Goal: Task Accomplishment & Management: Complete application form

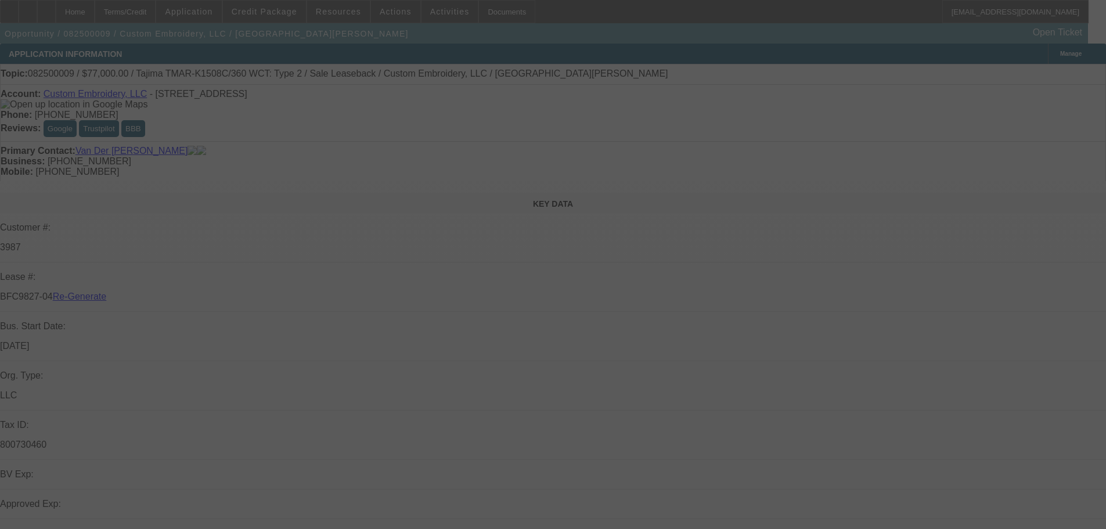
select select "3"
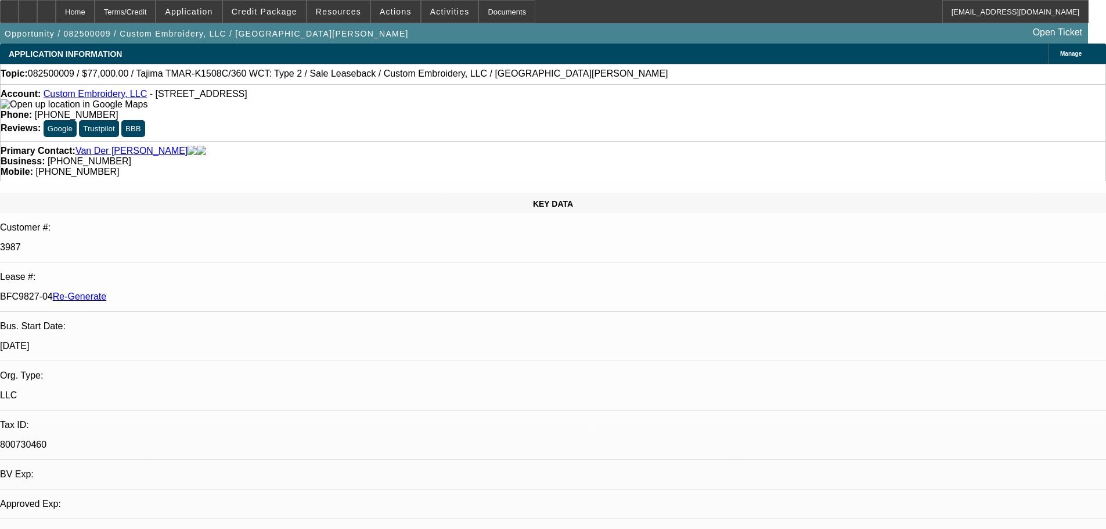
select select "0"
select select "2"
select select "0"
select select "1"
select select "2"
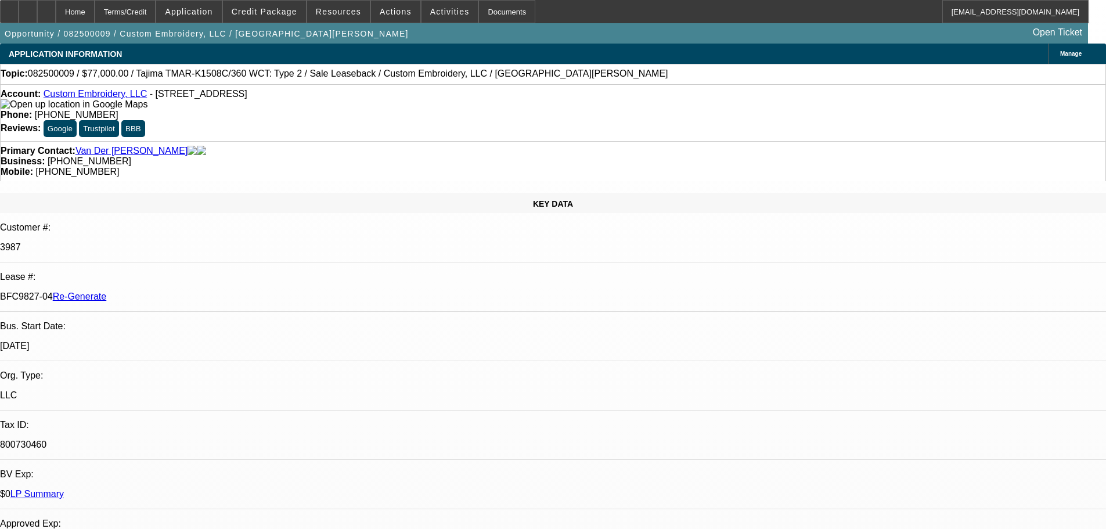
select select "2"
click at [442, 10] on span "Activities" at bounding box center [449, 11] width 39 height 9
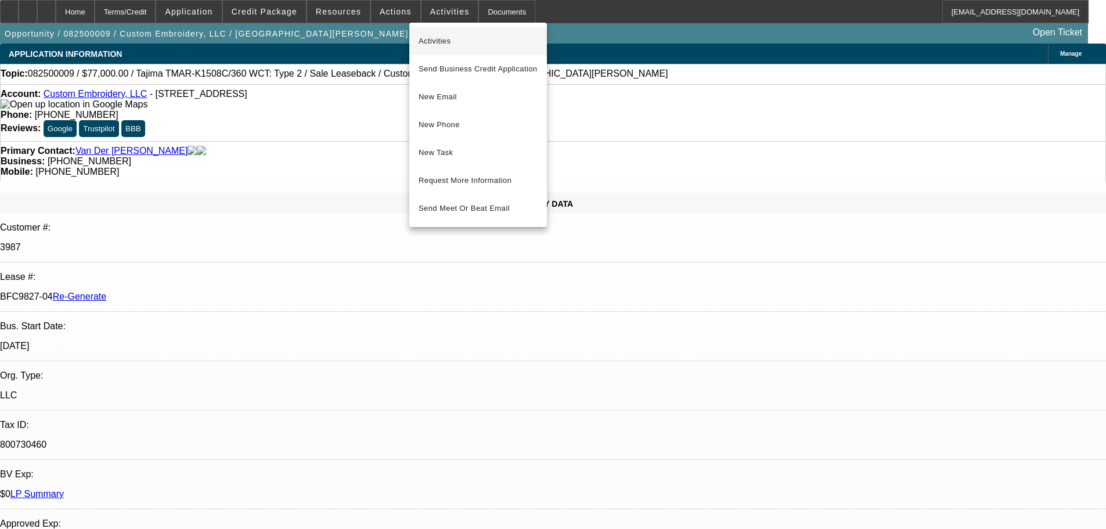
click at [452, 42] on span "Activities" at bounding box center [478, 41] width 119 height 14
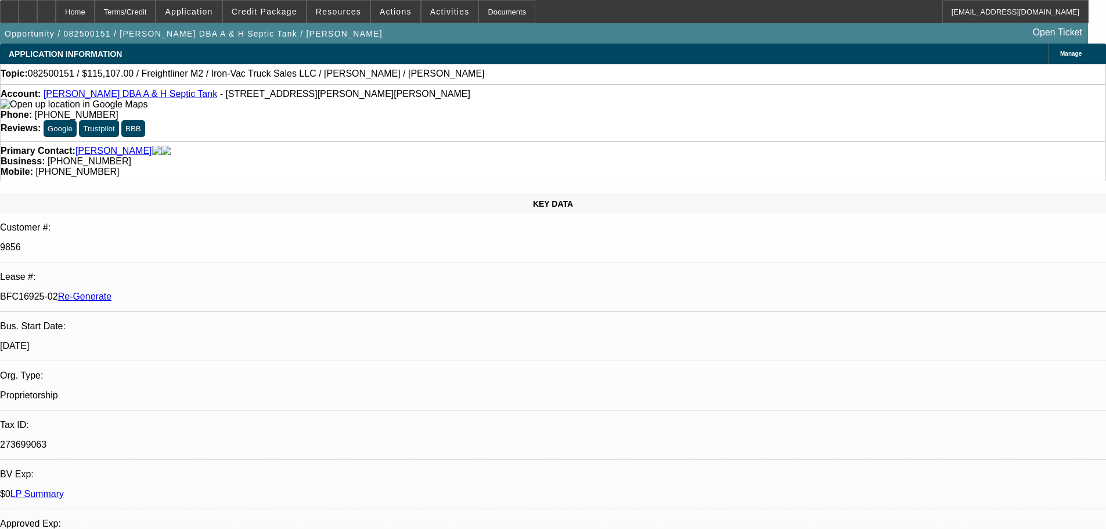
select select "3"
select select "0"
select select "2"
select select "0"
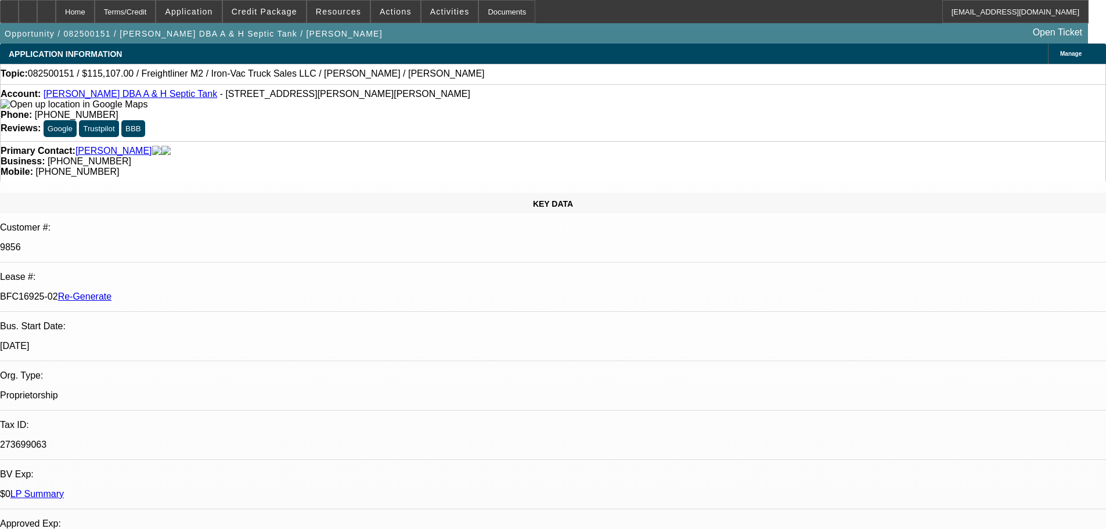
select select "6"
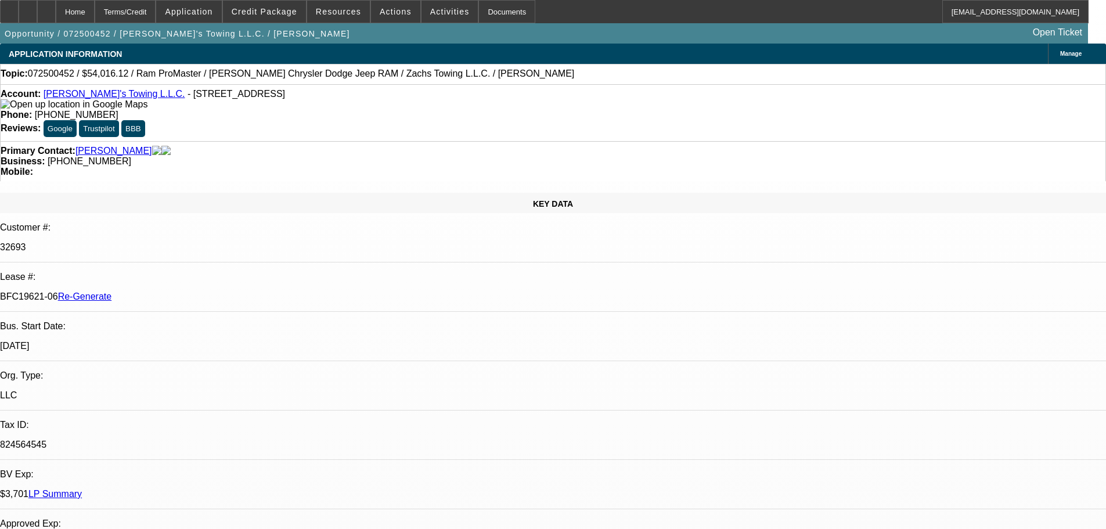
select select "4"
select select "0"
select select "3"
select select "0"
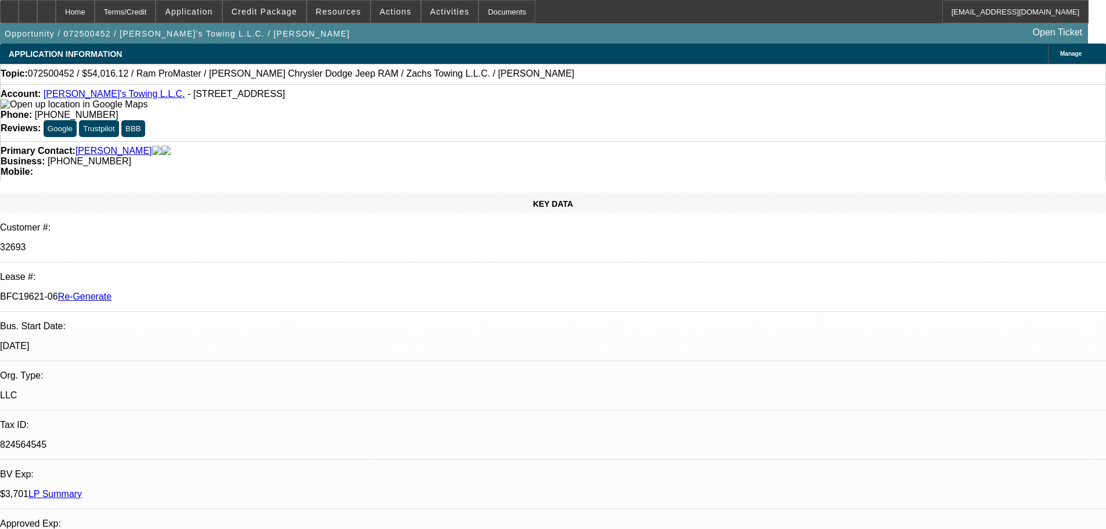
select select "6"
select select "4"
select select "0"
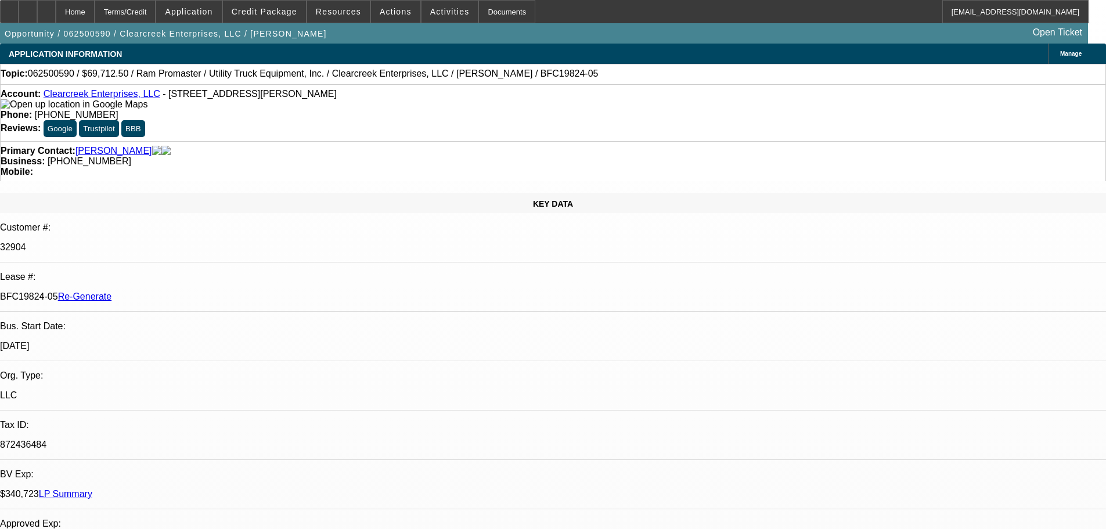
select select "0"
select select "6"
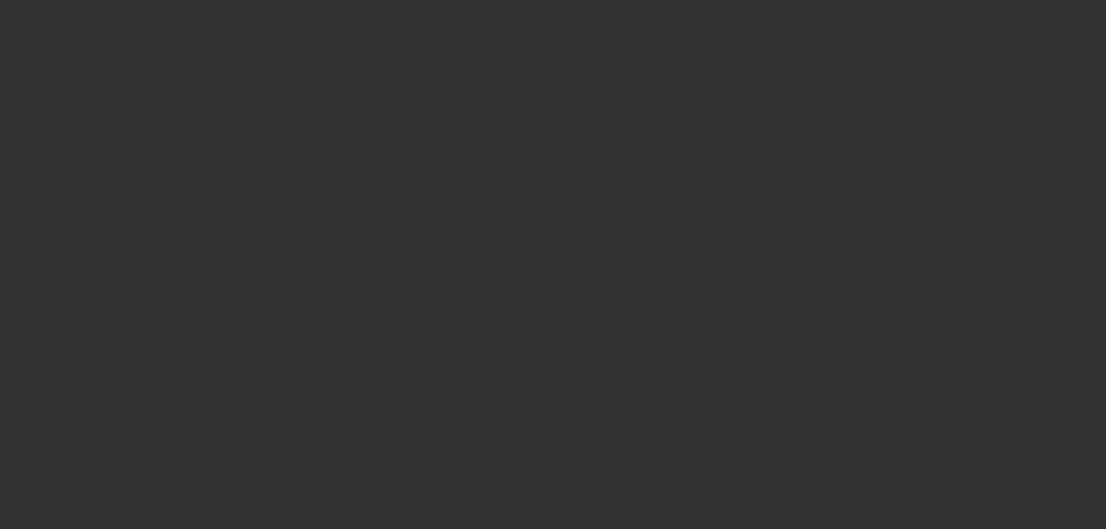
select select "3"
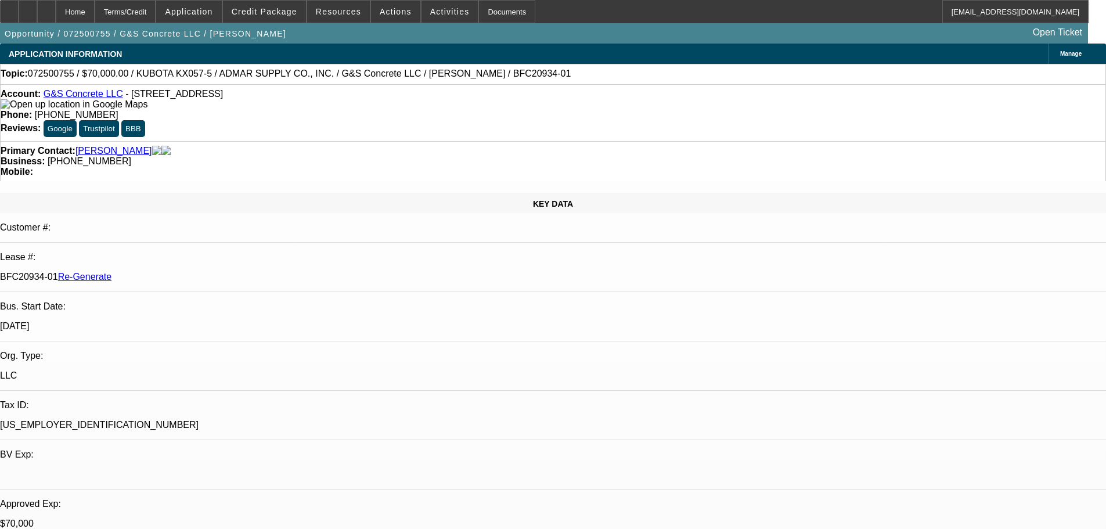
select select "0"
select select "2"
select select "0"
select select "1"
select select "2"
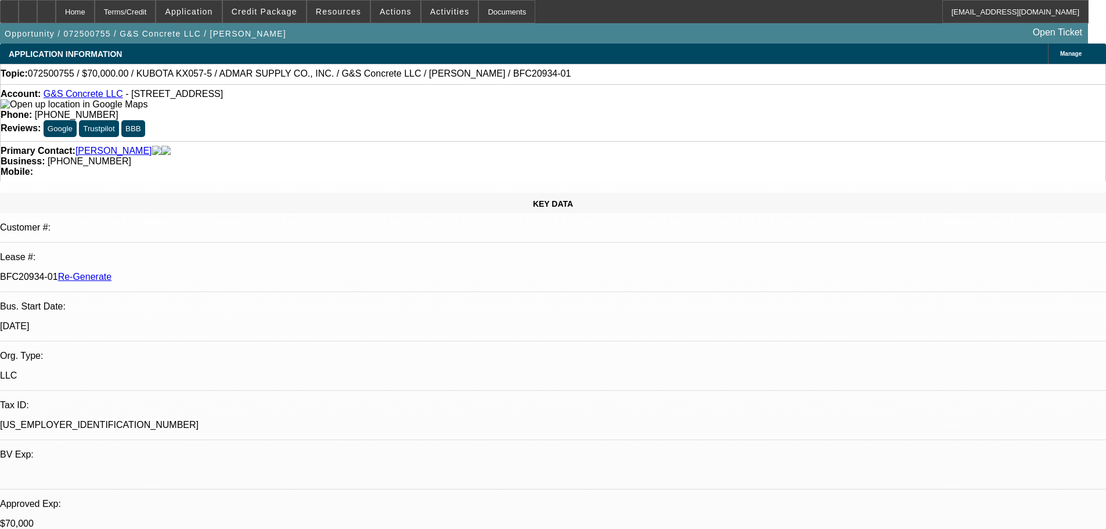
select select "6"
click at [488, 10] on div "Documents" at bounding box center [506, 11] width 57 height 23
drag, startPoint x: 120, startPoint y: 97, endPoint x: 55, endPoint y: 92, distance: 64.7
click at [55, 92] on div "Account: G&S Concrete LLC - 2495 Grand Island Blvd, Grand Island, NY 14072" at bounding box center [553, 99] width 1105 height 21
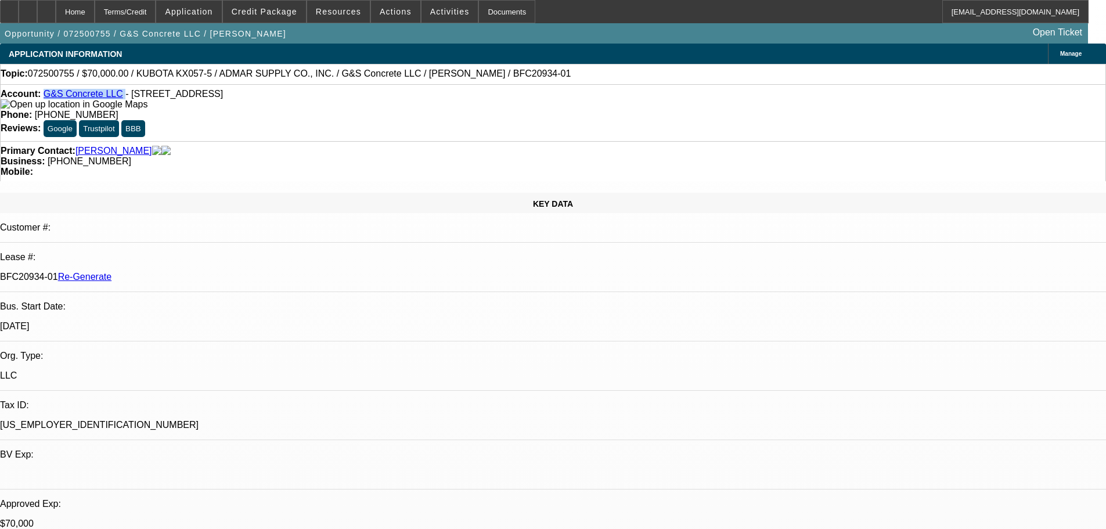
copy div "G&S Concrete LLC"
click at [283, 19] on span at bounding box center [264, 12] width 83 height 28
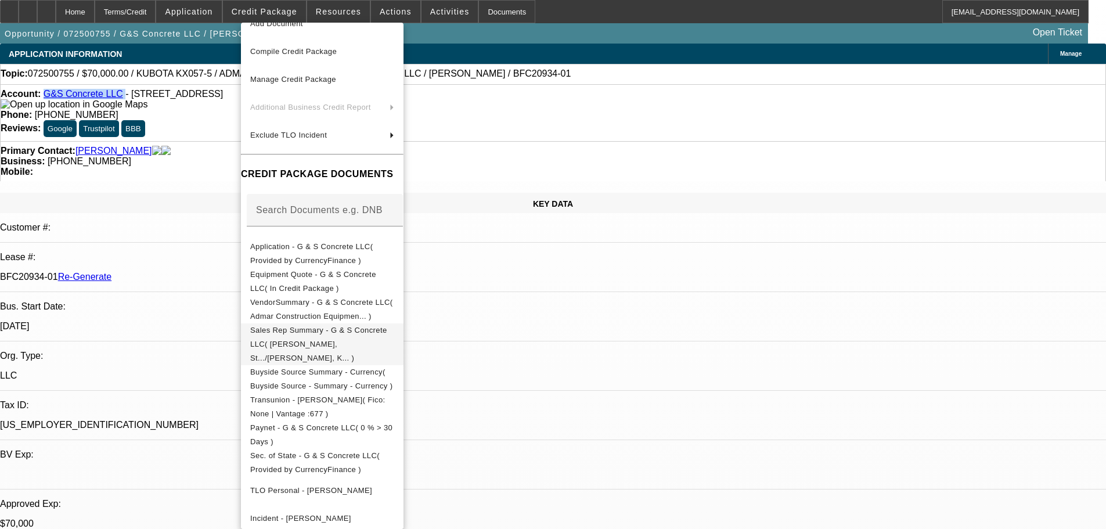
scroll to position [58, 0]
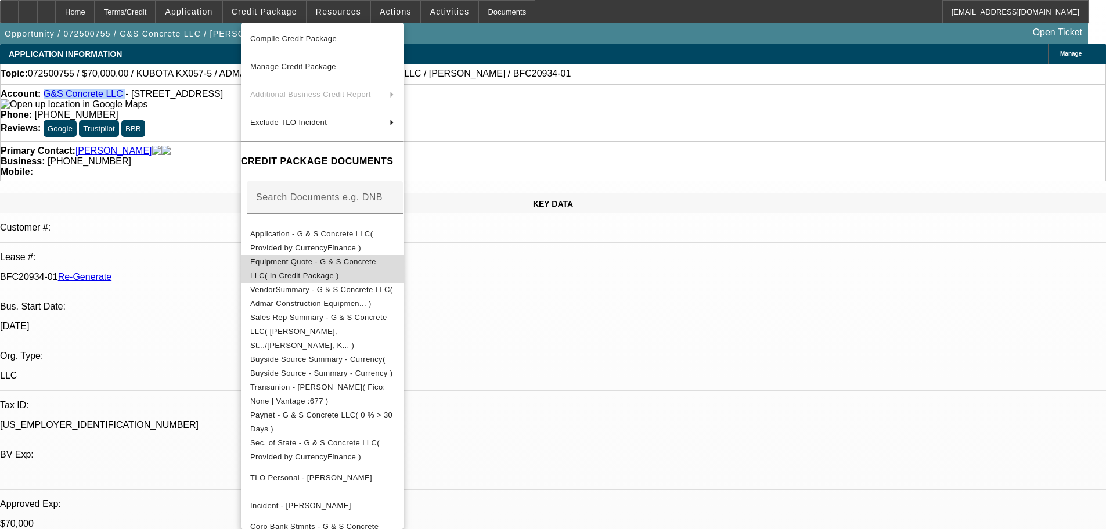
click at [331, 255] on button "Equipment Quote - G & S Concrete LLC( In Credit Package )" at bounding box center [322, 269] width 163 height 28
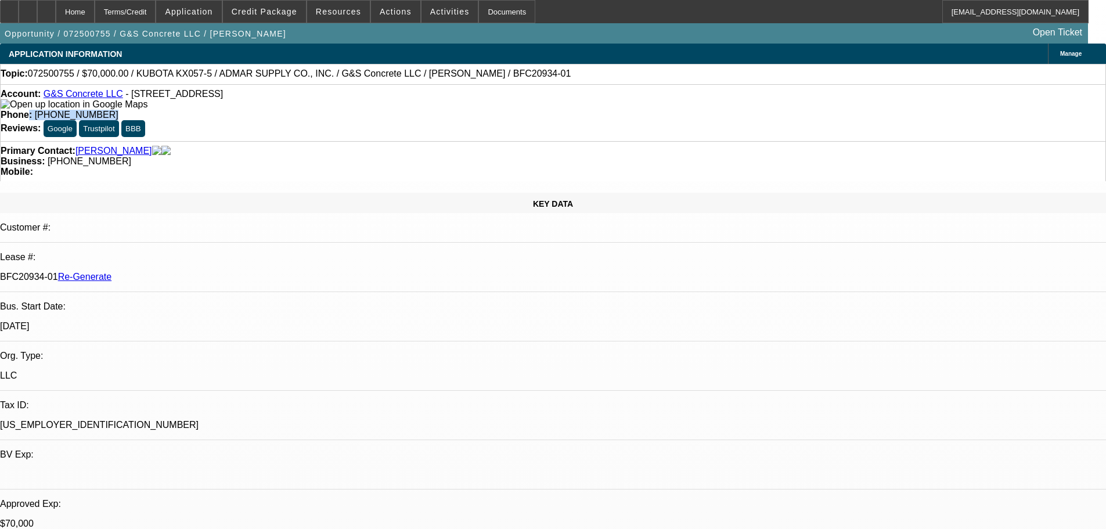
drag, startPoint x: 457, startPoint y: 99, endPoint x: 398, endPoint y: 106, distance: 59.6
click at [401, 110] on div "Phone: (716) 453-1385" at bounding box center [553, 115] width 1105 height 10
copy div ": (716) 453-1385"
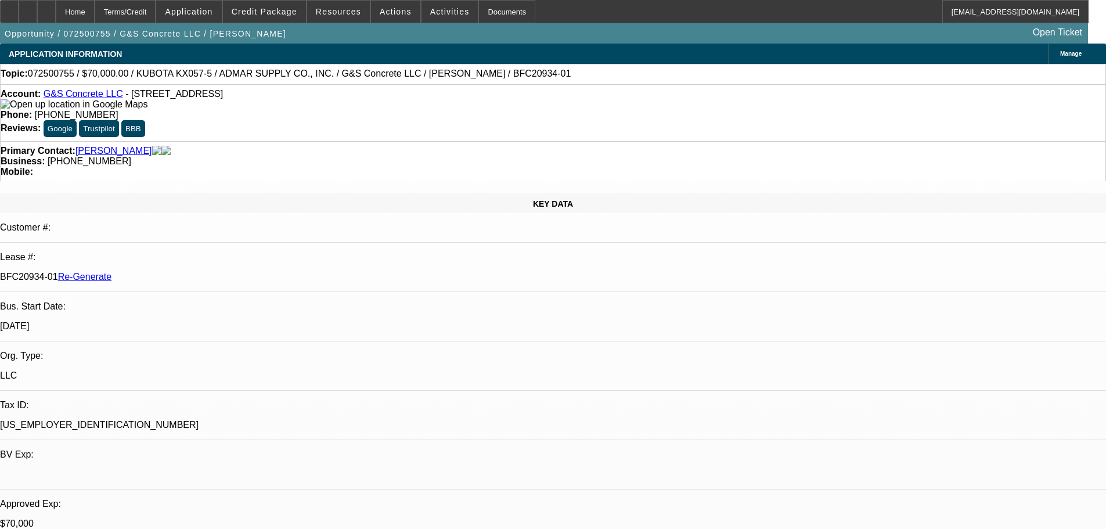
drag, startPoint x: 935, startPoint y: 408, endPoint x: 954, endPoint y: 414, distance: 20.2
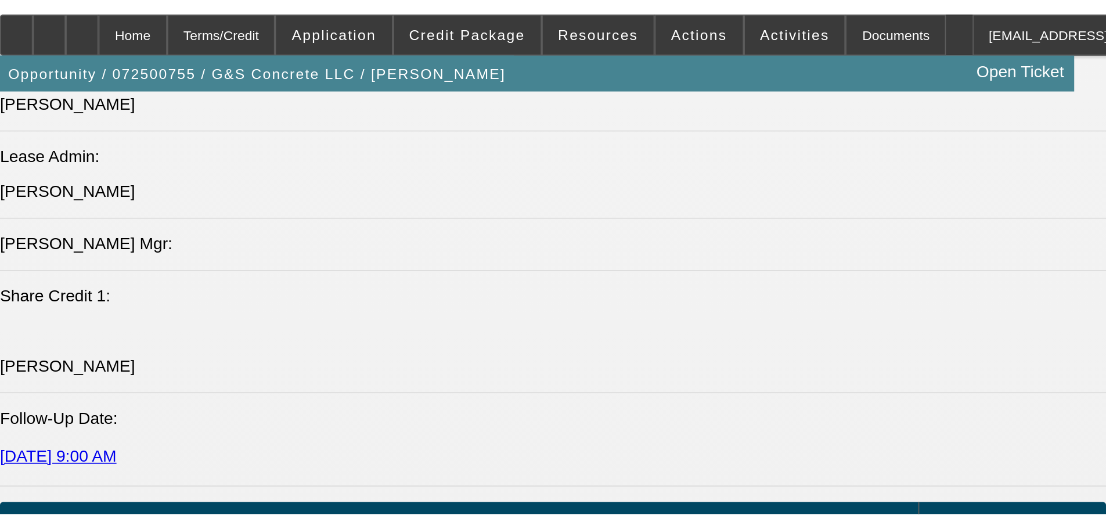
scroll to position [116, 0]
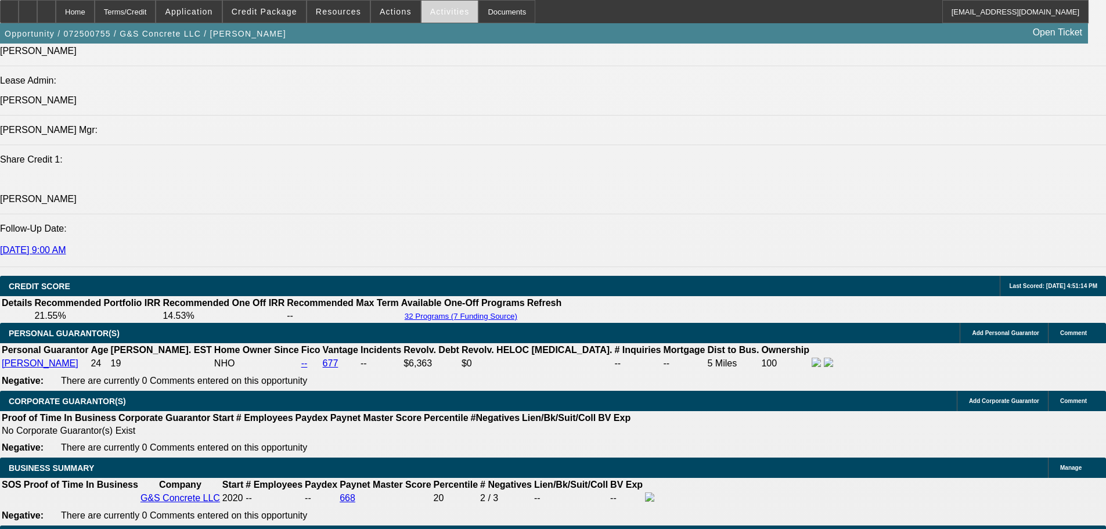
click at [438, 12] on span "Activities" at bounding box center [449, 11] width 39 height 9
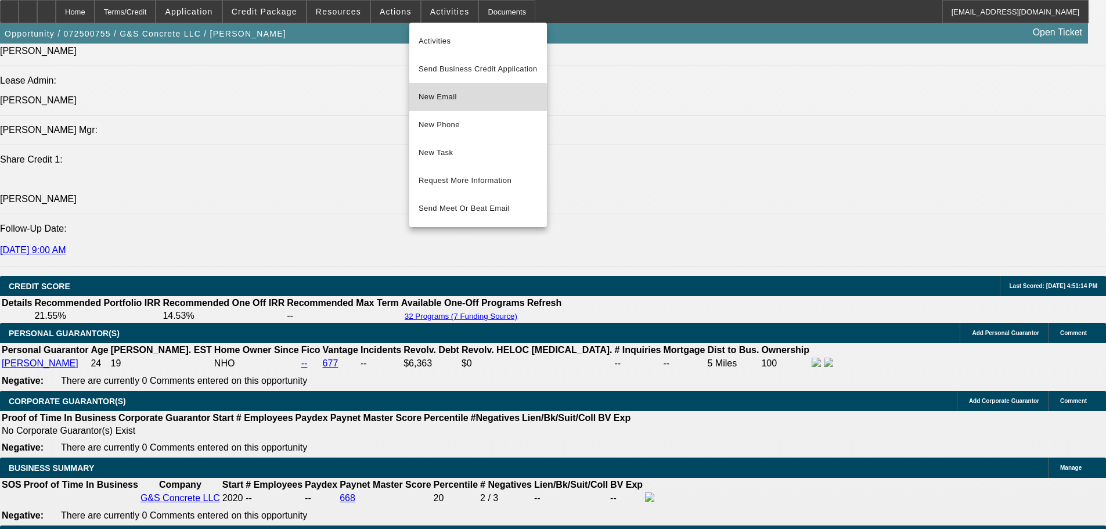
click at [453, 91] on span "New Email" at bounding box center [478, 97] width 119 height 14
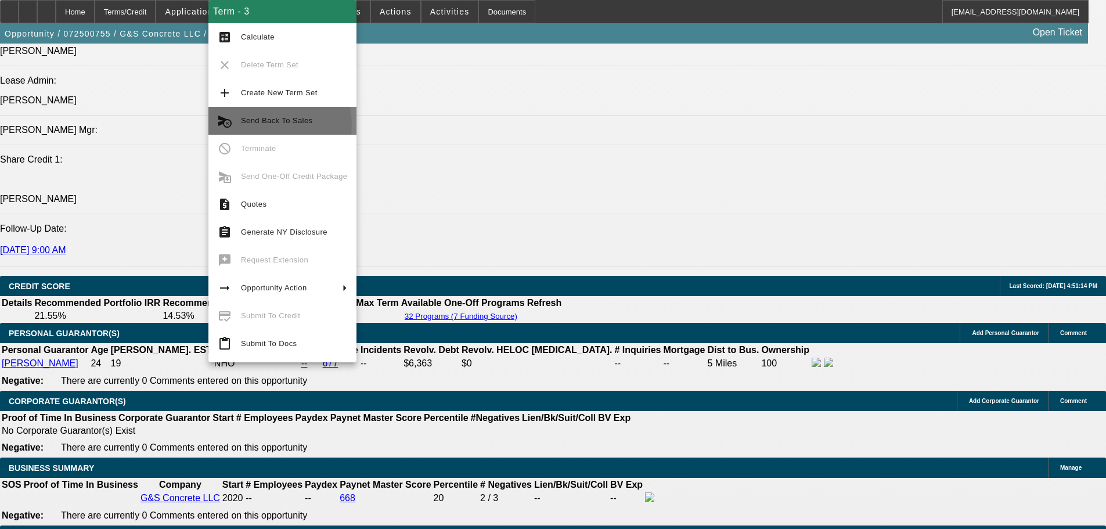
click at [251, 125] on span "Send Back To Sales" at bounding box center [294, 121] width 106 height 14
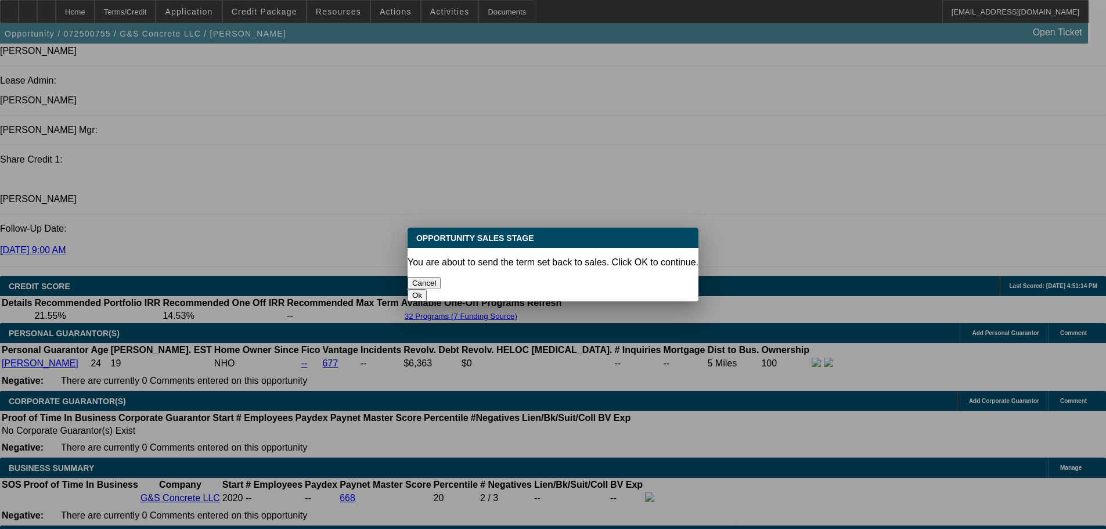
click at [427, 289] on button "Ok" at bounding box center [417, 295] width 19 height 12
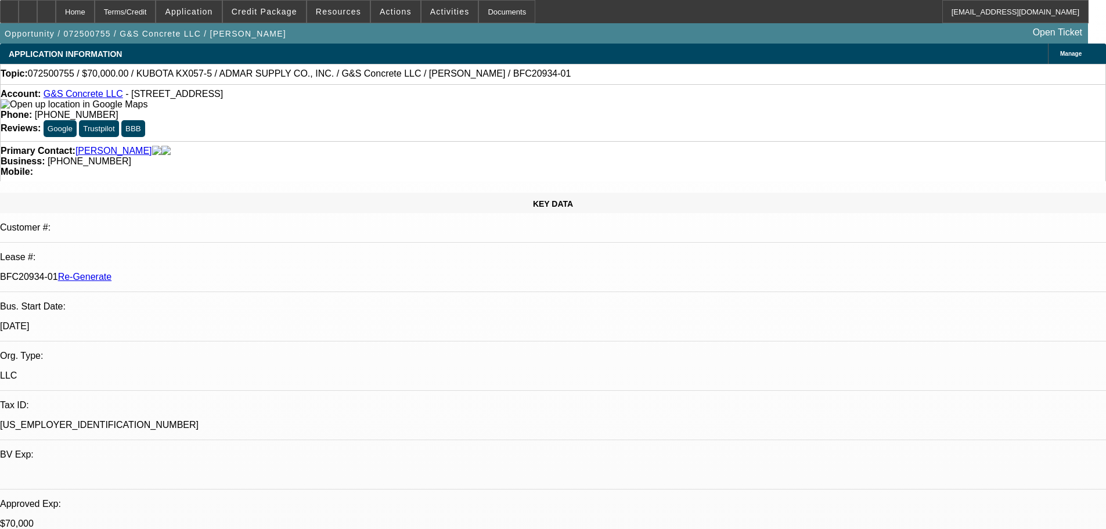
type textarea "2 owners, per docs call. customer requested less money down."
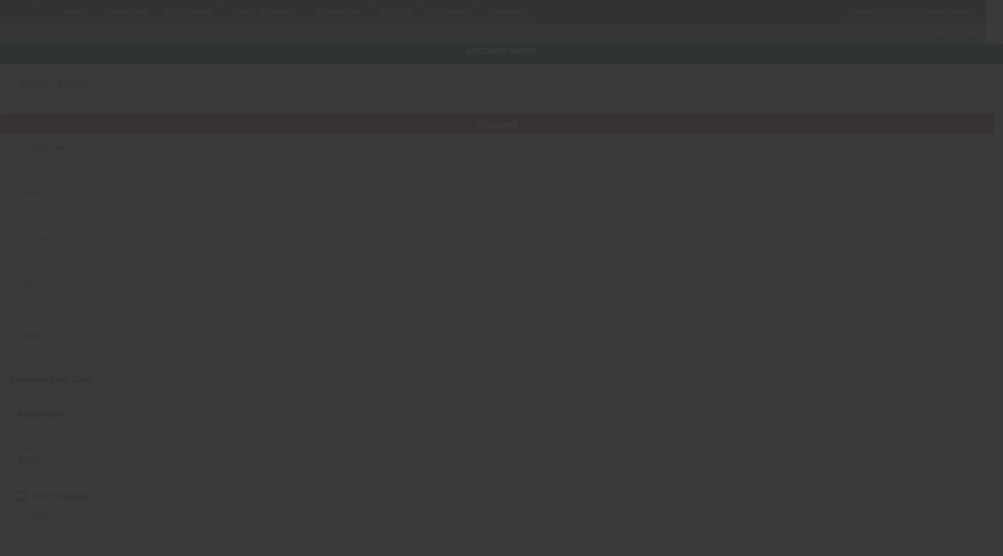
type input "G&S Concrete LLC"
type input "2495 Grand Island Blvd"
type input "14072"
type input "Grand Island"
type input "(716) 453-1385"
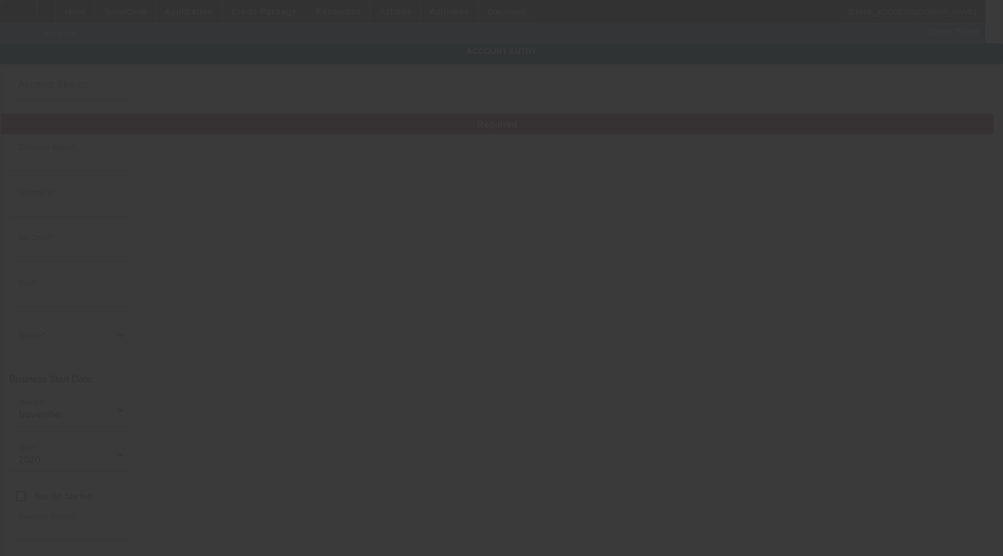
type input "gnsconcretellc@gmail.com"
type input "Erie"
type input "92-1010655"
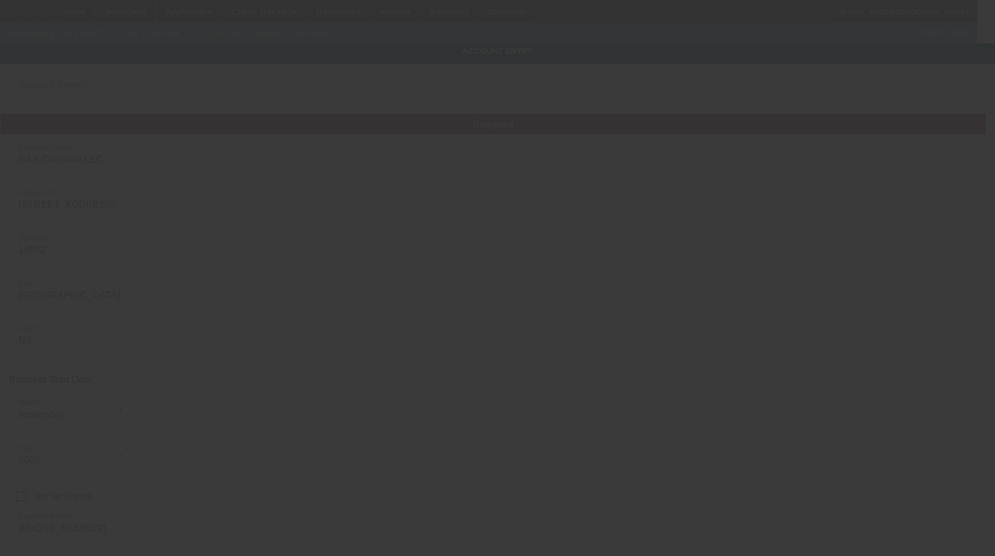
type input "7/31/2025"
type input "Currency"
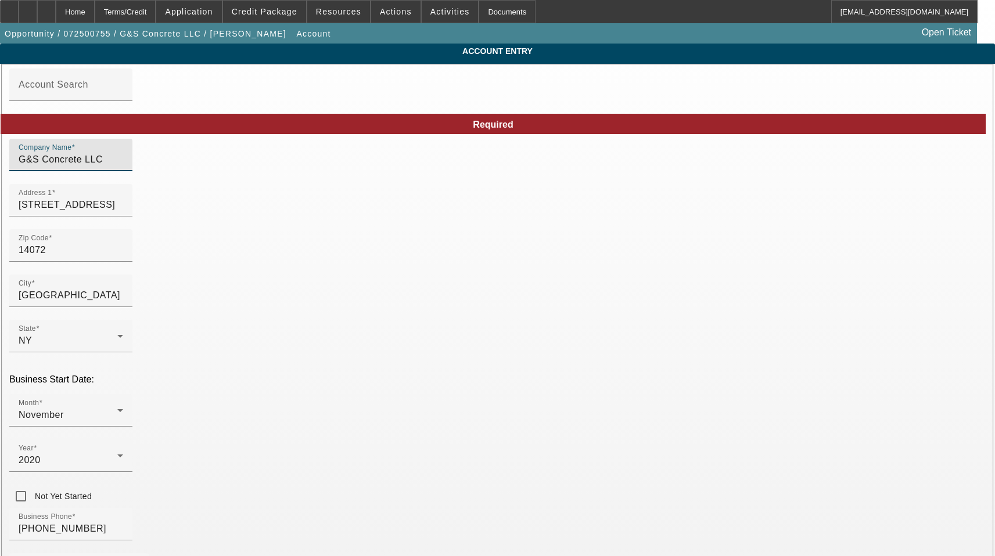
click at [123, 165] on input "G&S Concrete LLC" at bounding box center [71, 160] width 105 height 14
type input "G & S Concrete LLC"
click at [123, 255] on input "14072" at bounding box center [71, 250] width 105 height 14
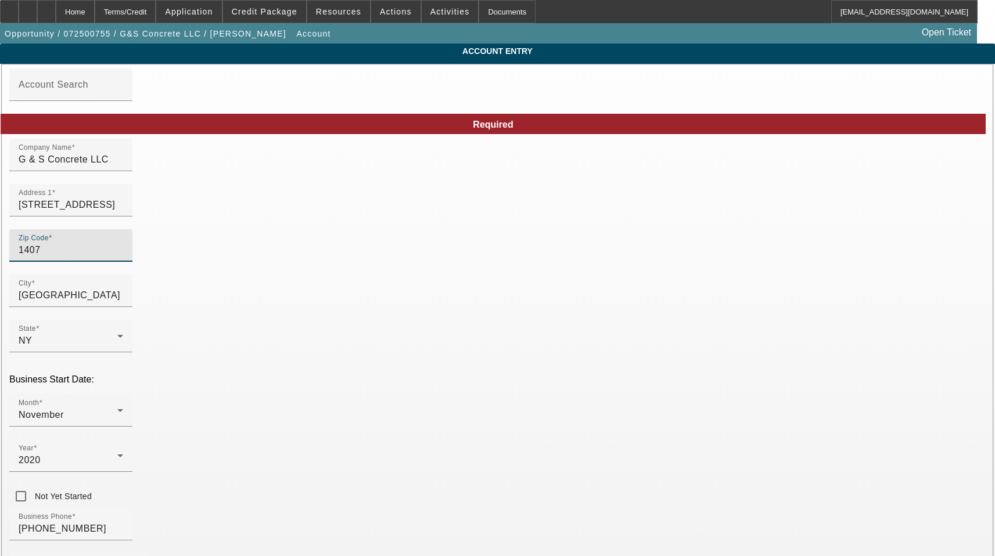
type input "14072"
type input "Grand Island"
drag, startPoint x: 550, startPoint y: 312, endPoint x: 506, endPoint y: 308, distance: 44.4
type input "Erie"
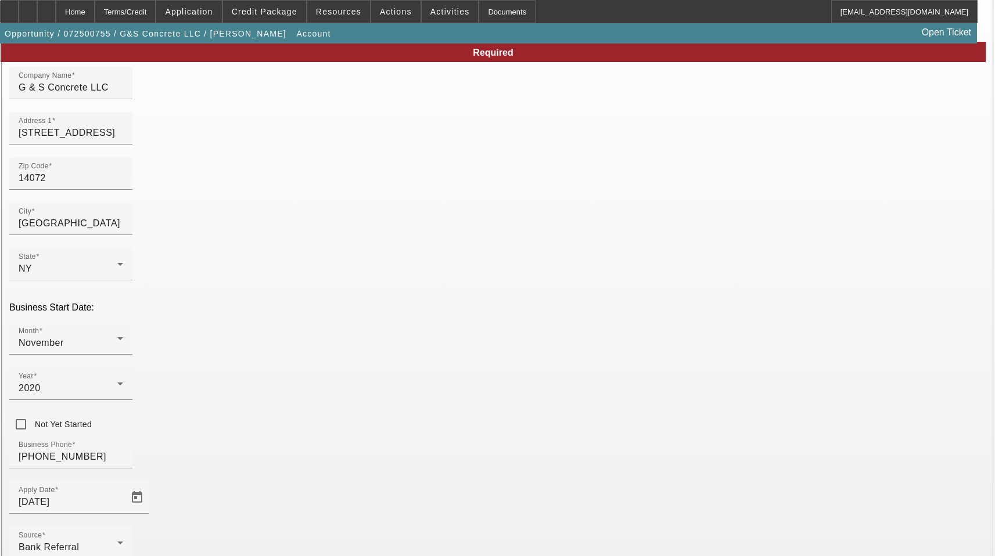
scroll to position [200, 0]
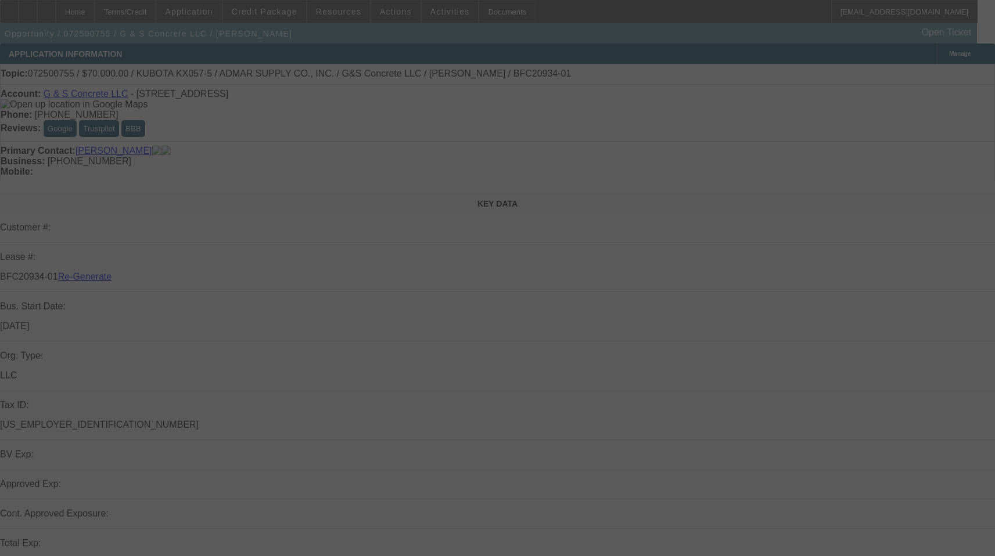
select select "3"
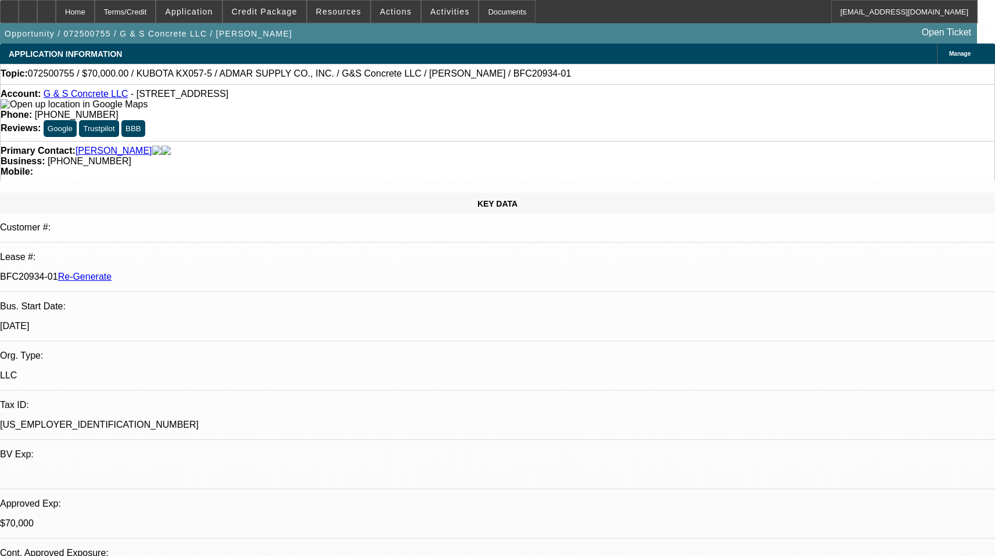
select select "0"
select select "2"
select select "0"
select select "6"
